Goal: Use online tool/utility

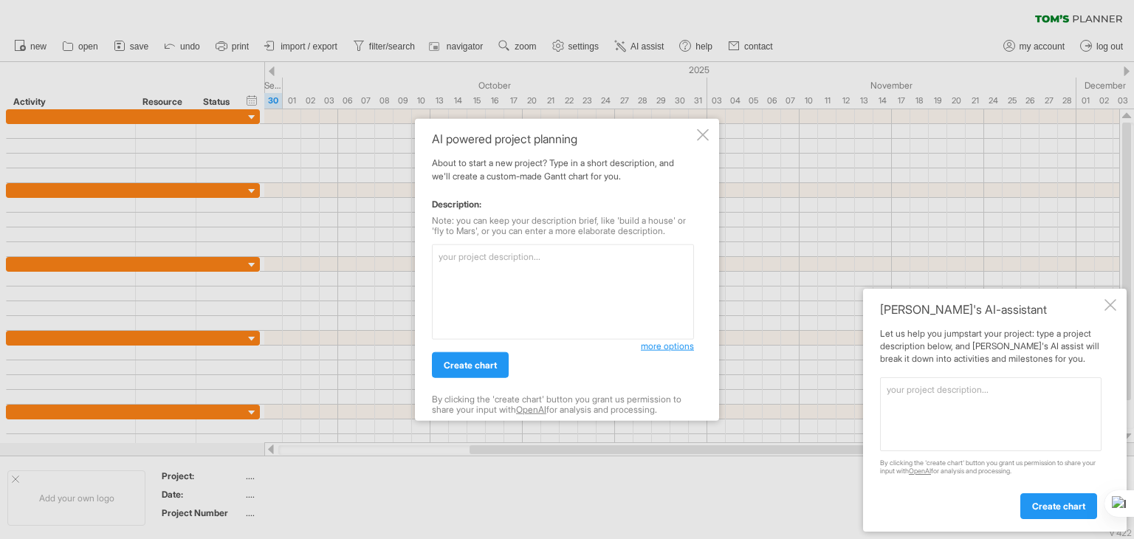
paste textarea "Ensure that each task starts immediately after the previous one ends to maintai…"
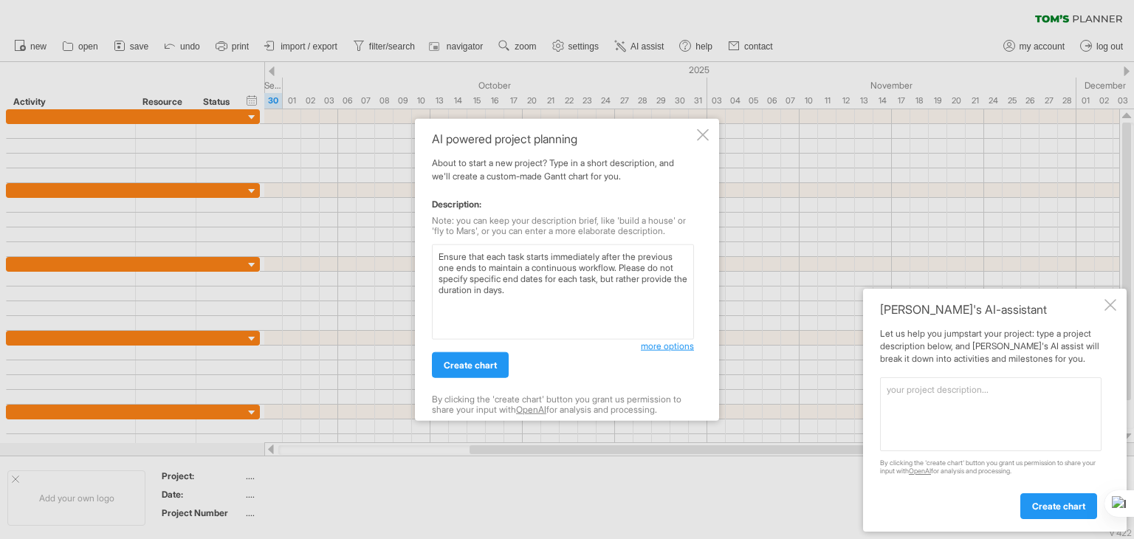
paste textarea "Phase / Task Duration Timeline (Approx) Risk Analysis Requirement Analysis 2 we…"
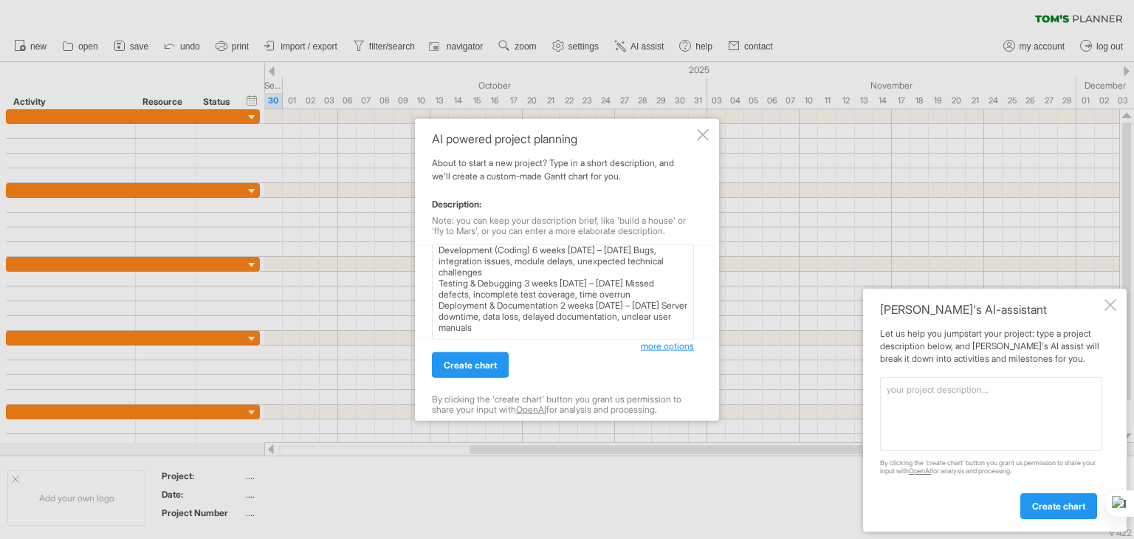
scroll to position [120, 0]
type textarea "Ensure that each task starts immediately after the previous one ends to maintai…"
click at [476, 358] on link "create chart" at bounding box center [470, 365] width 77 height 26
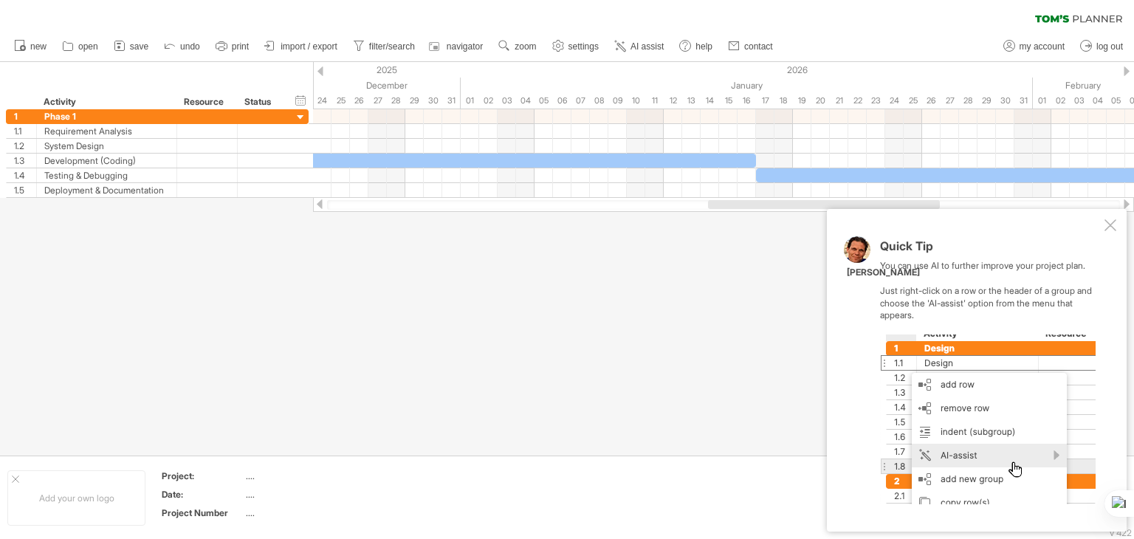
click at [1107, 222] on div at bounding box center [1111, 225] width 12 height 12
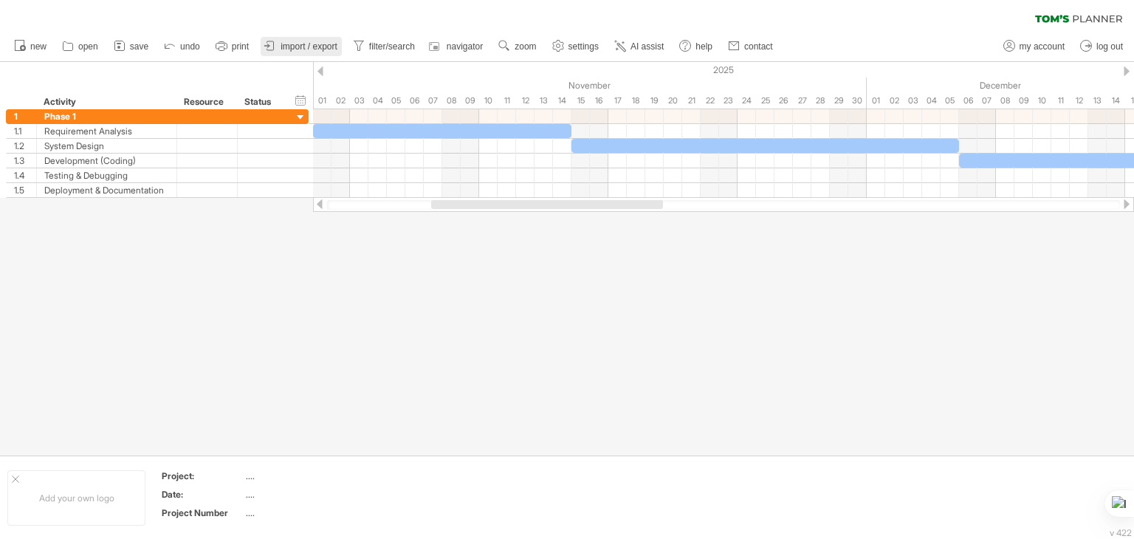
click at [286, 39] on link "import / export" at bounding box center [301, 46] width 81 height 19
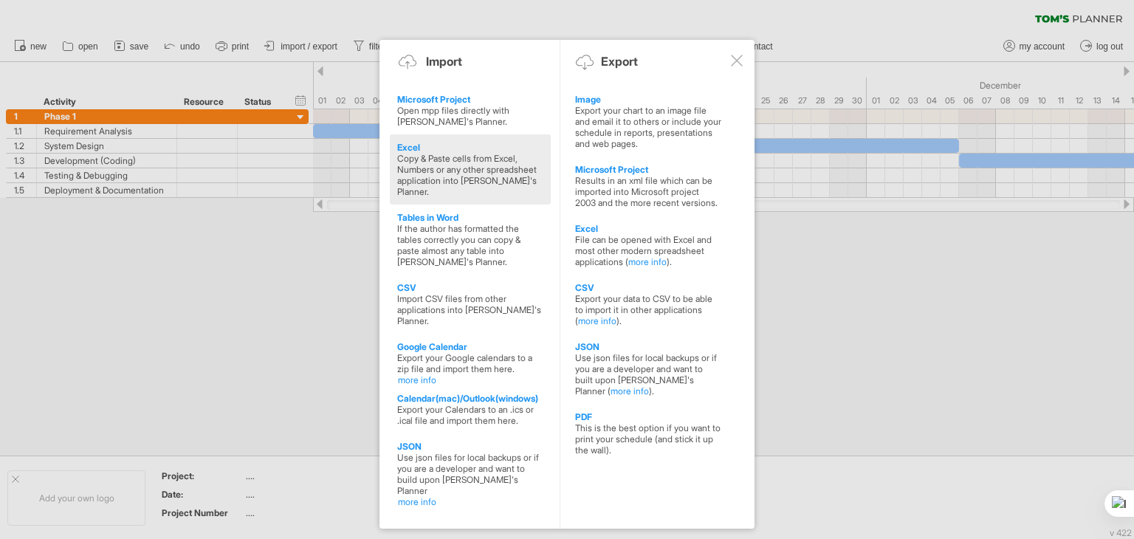
click at [416, 154] on div "Copy & Paste cells from Excel, Numbers or any other spreadsheet application int…" at bounding box center [470, 175] width 146 height 44
type textarea "**********"
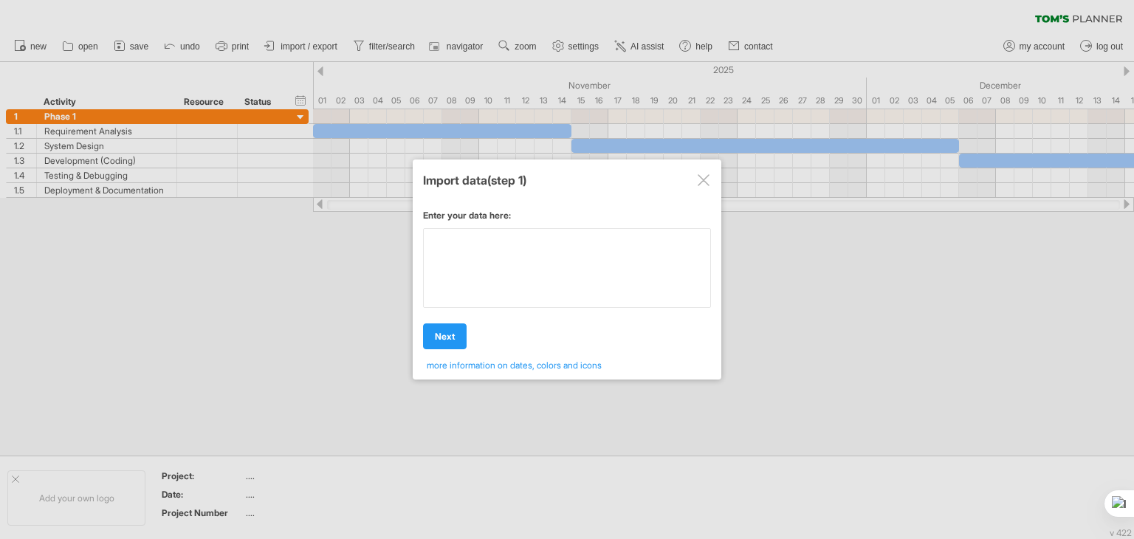
click at [550, 284] on div "Enter your data here: Your data: Weekend days ' mon tue Hide weekend days" at bounding box center [567, 285] width 288 height 172
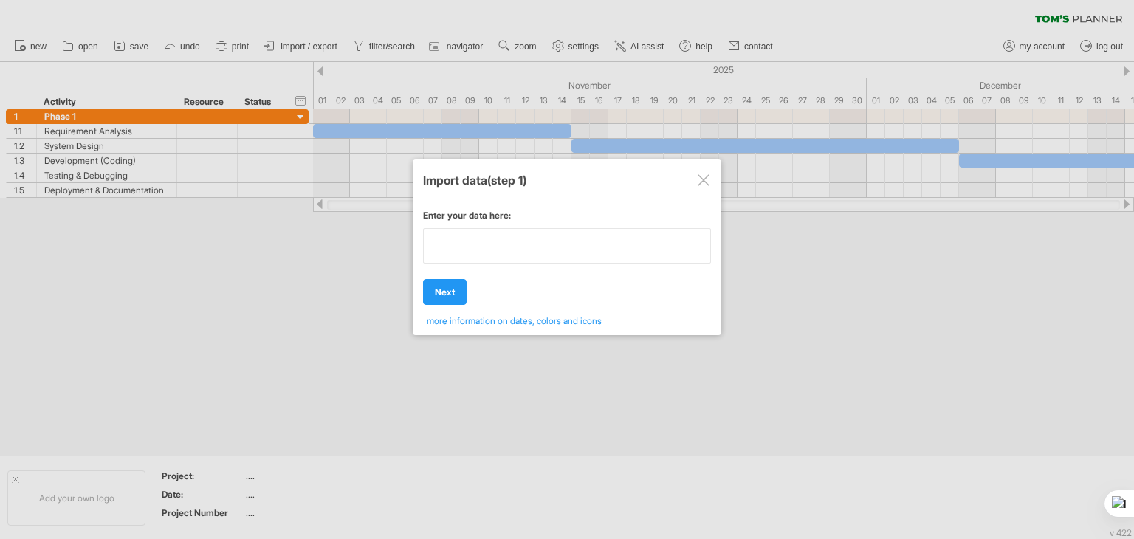
type textarea "**********"
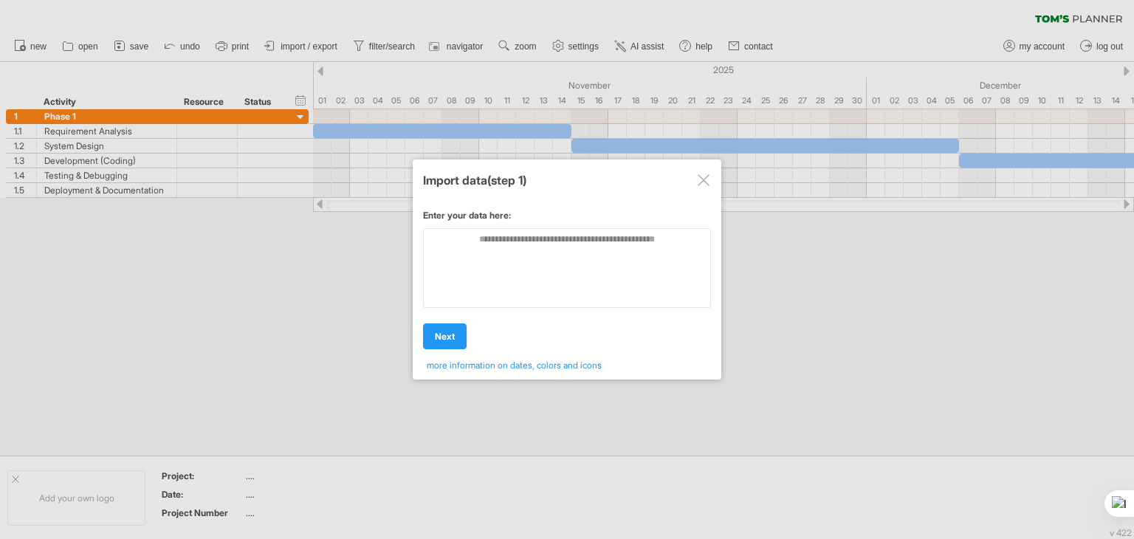
click at [706, 183] on div at bounding box center [704, 180] width 12 height 12
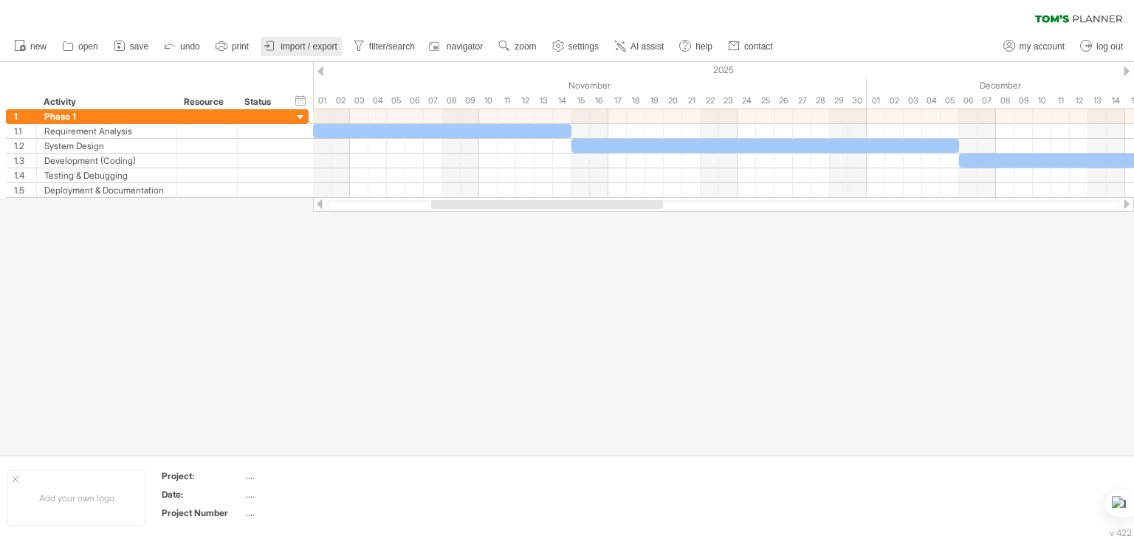
click at [329, 51] on span "import / export" at bounding box center [309, 46] width 57 height 10
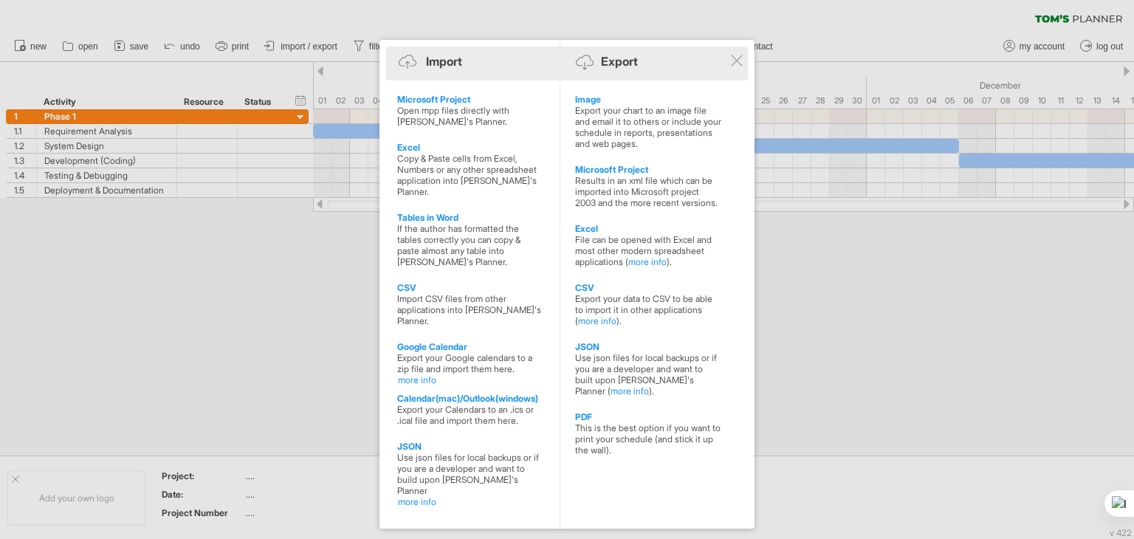
click at [614, 57] on div "Export" at bounding box center [619, 61] width 37 height 15
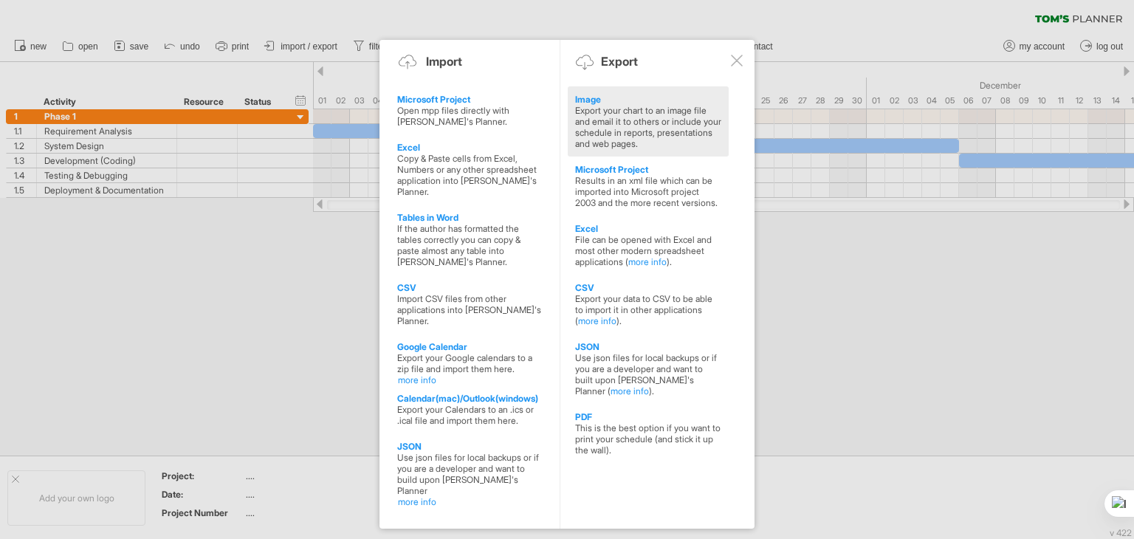
click at [607, 121] on div "Export your chart to an image file and email it to others or include your sched…" at bounding box center [648, 127] width 146 height 44
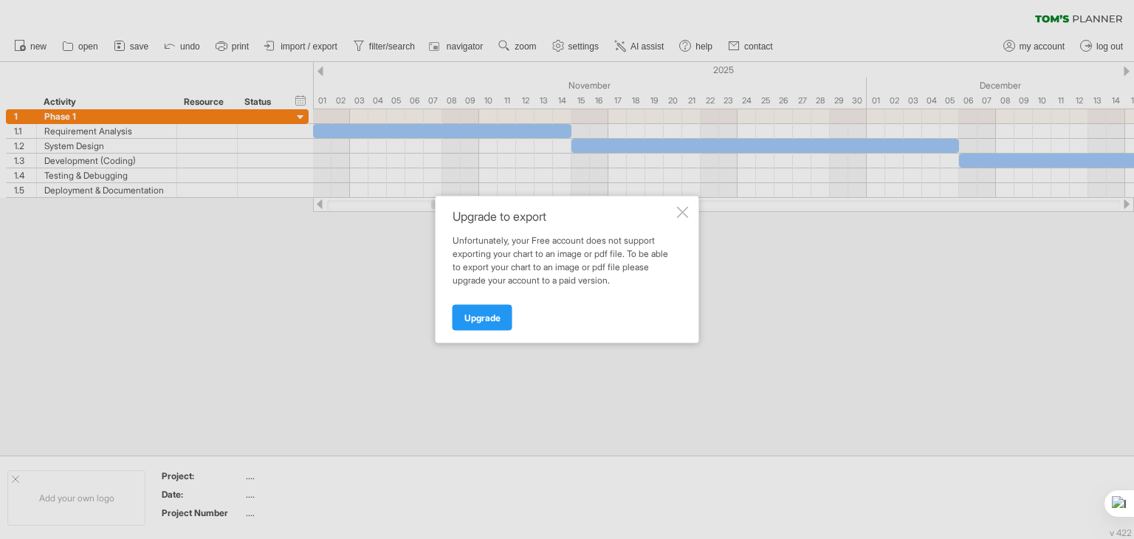
click at [686, 207] on div at bounding box center [683, 213] width 12 height 12
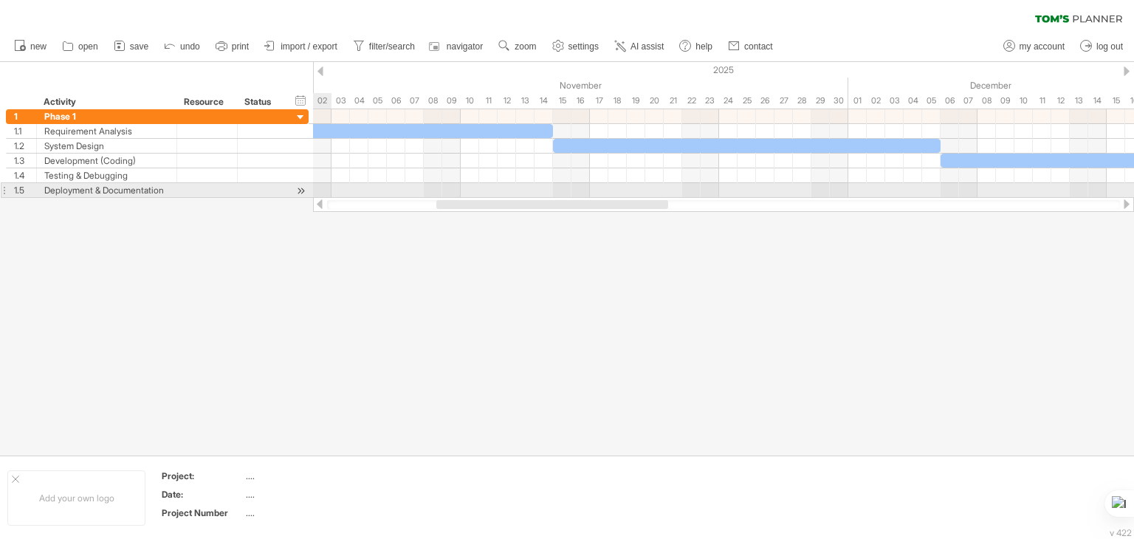
drag, startPoint x: 1124, startPoint y: 207, endPoint x: 329, endPoint y: 184, distance: 794.9
click at [329, 184] on div "Trying to reach [DOMAIN_NAME] Connected again... 0% clear filter new 1" at bounding box center [567, 269] width 1134 height 539
